Goal: Transaction & Acquisition: Subscribe to service/newsletter

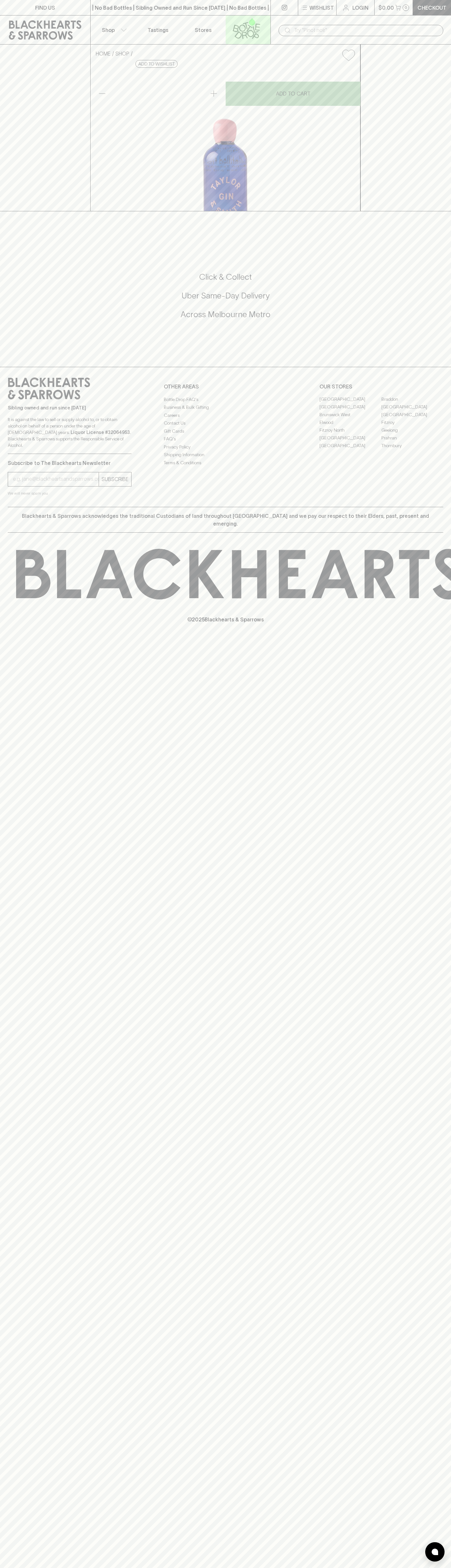
click at [268, 16] on link at bounding box center [248, 30] width 45 height 29
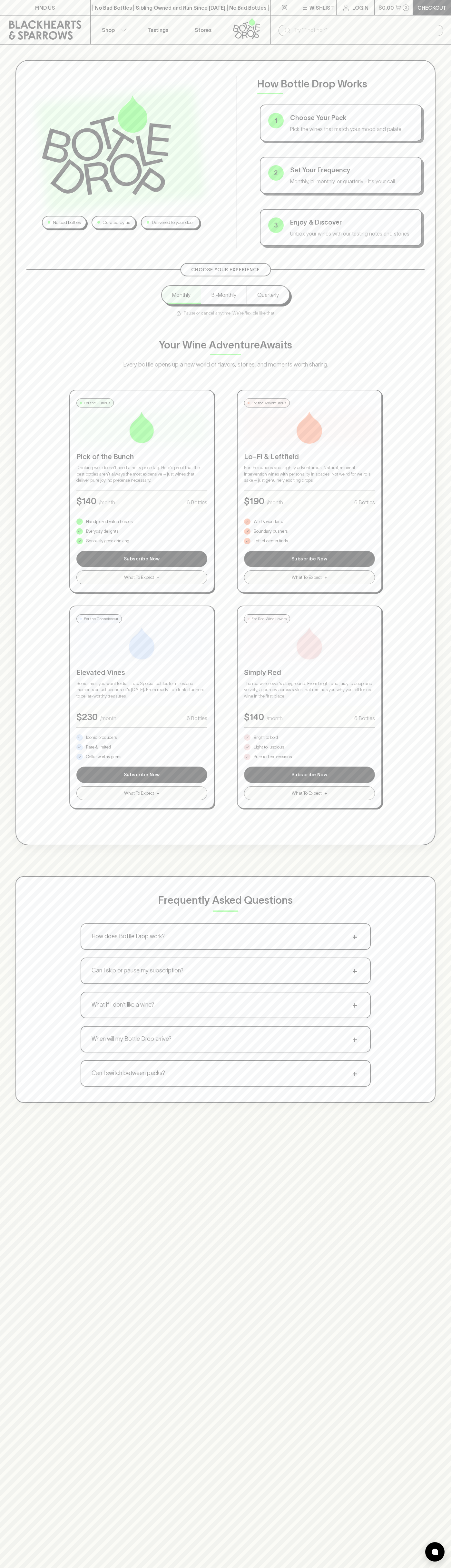
click at [444, 553] on div "No bad bottles Curated by us Delivered to your door How Bottle Drop Works 1 Cho…" at bounding box center [225, 581] width 451 height 1074
click at [271, 1567] on html "FIND US | No Bad Bottles | Sibling Owned and Run Since 2006 | No Bad Bottles | …" at bounding box center [225, 1013] width 451 height 2027
click at [30, 604] on div "Choose Your Experience Monthly Bi-Monthly Quarterly Pause or cancel anytime. We…" at bounding box center [225, 539] width 398 height 539
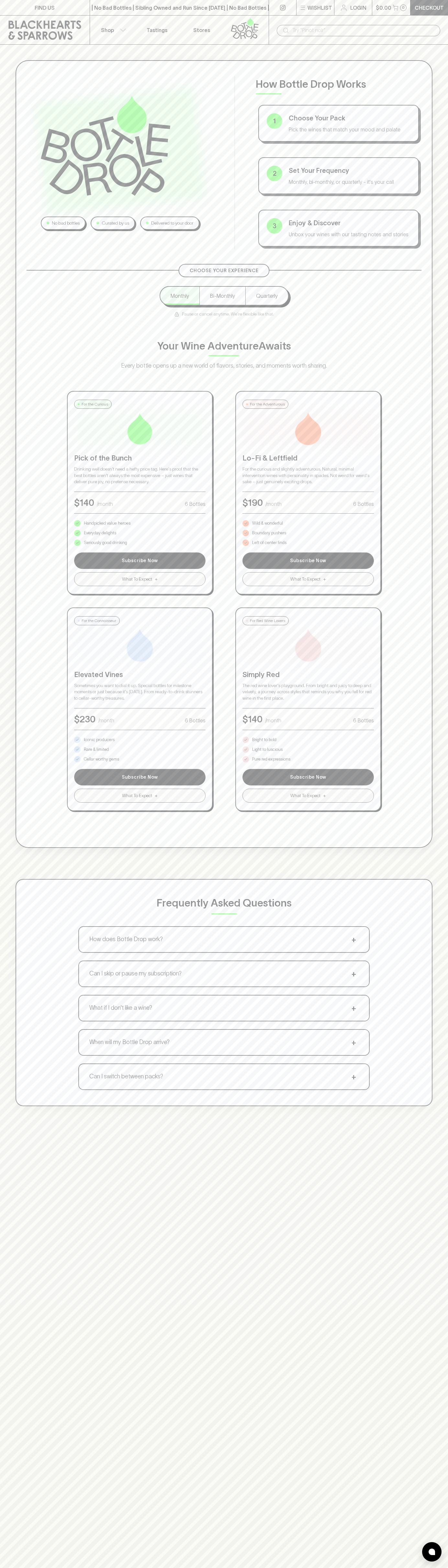
click at [271, 760] on p "Pure red expressions" at bounding box center [271, 760] width 38 height 7
